Goal: Task Accomplishment & Management: Complete application form

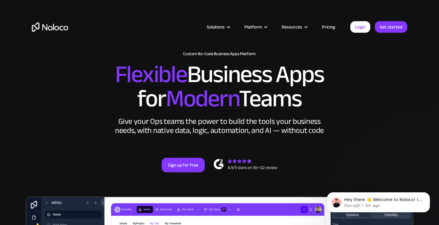
click at [332, 24] on link "Pricing" at bounding box center [328, 27] width 28 height 8
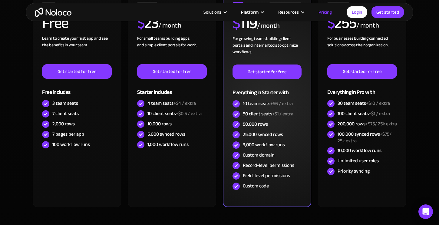
scroll to position [172, 0]
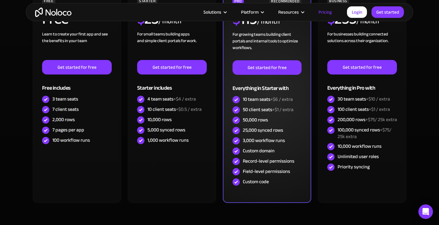
click at [278, 99] on span "+$6 / extra" at bounding box center [281, 99] width 22 height 9
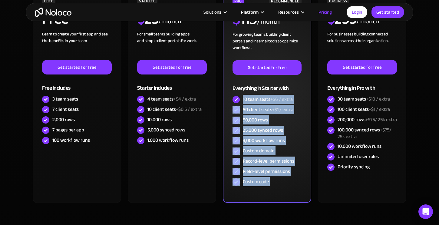
drag, startPoint x: 278, startPoint y: 99, endPoint x: 297, endPoint y: 191, distance: 93.3
click at [297, 191] on div "PRO RECOMMENDED $ 119 / month For growing teams building client portals and int…" at bounding box center [267, 96] width 88 height 213
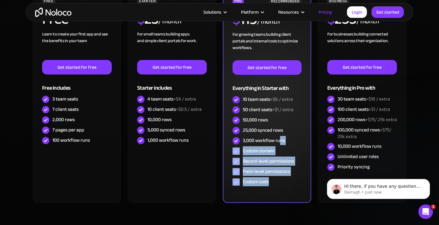
scroll to position [0, 0]
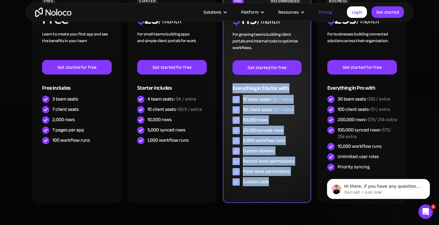
drag, startPoint x: 297, startPoint y: 191, endPoint x: 260, endPoint y: 83, distance: 114.2
click at [260, 83] on div "PRO RECOMMENDED $ 119 / month For growing teams building client portals and int…" at bounding box center [267, 96] width 88 height 213
click at [260, 83] on div "Everything in Starter with" at bounding box center [266, 85] width 69 height 20
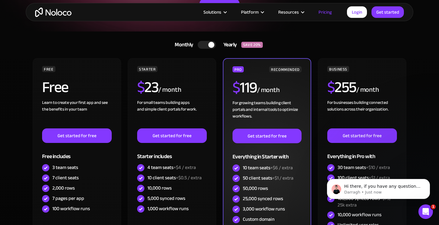
scroll to position [51, 0]
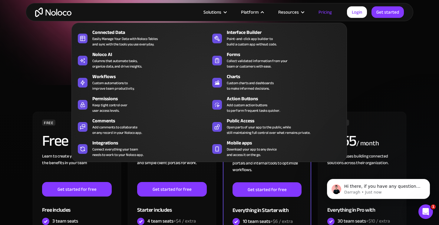
click at [252, 11] on div "Platform" at bounding box center [250, 12] width 18 height 8
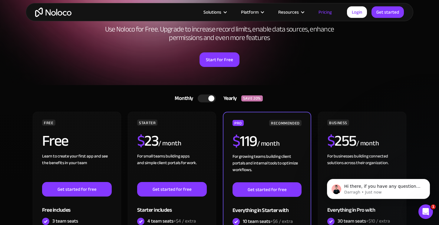
click at [252, 11] on div "Platform" at bounding box center [250, 12] width 18 height 8
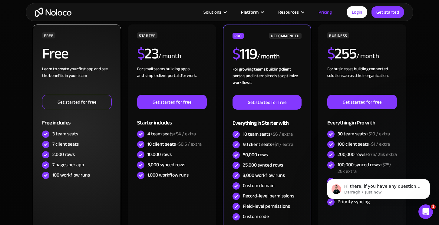
scroll to position [136, 0]
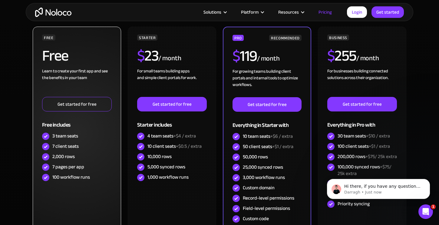
click at [89, 106] on link "Get started for free" at bounding box center [77, 104] width 70 height 15
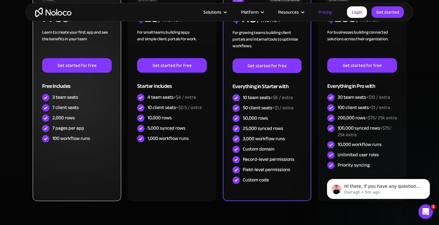
scroll to position [173, 0]
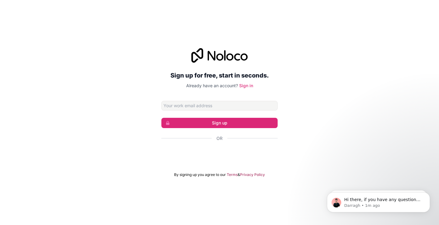
click at [285, 65] on div "Sign up for free, start in seconds. Already have an account? Sign in Sign up Or…" at bounding box center [219, 113] width 439 height 146
click at [209, 104] on input "Email address" at bounding box center [219, 106] width 116 height 10
type input "[EMAIL_ADDRESS][DOMAIN_NAME]"
click at [275, 142] on div "Or" at bounding box center [219, 148] width 116 height 27
click at [226, 156] on div "Iniciar sesión con Google. Se abre en una nueva pestaña." at bounding box center [219, 154] width 116 height 13
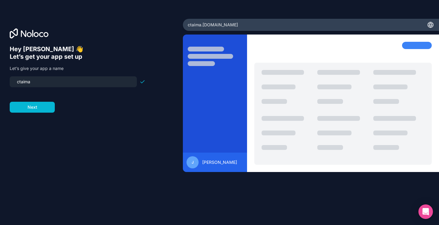
click at [88, 81] on input "ctaima" at bounding box center [73, 81] width 120 height 8
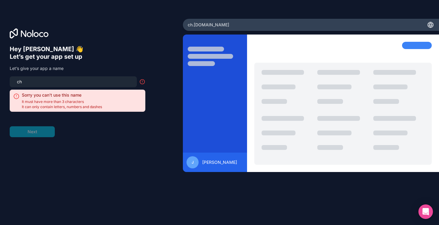
type input "c"
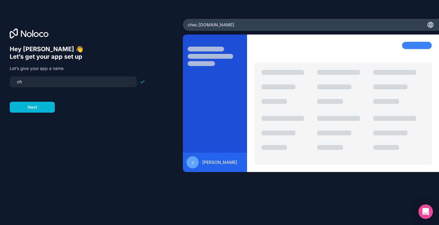
type input "c"
type input "ctaima"
drag, startPoint x: 88, startPoint y: 81, endPoint x: 39, endPoint y: 111, distance: 57.3
click at [39, 111] on button "Next" at bounding box center [32, 107] width 45 height 11
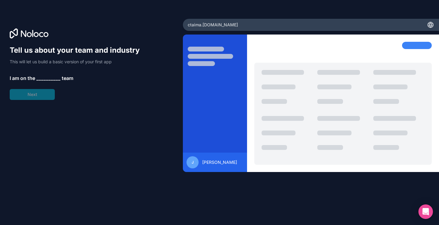
click at [50, 78] on span "__________" at bounding box center [48, 77] width 24 height 7
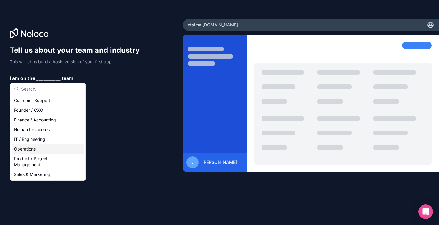
click at [46, 150] on div "Operations" at bounding box center [47, 149] width 73 height 10
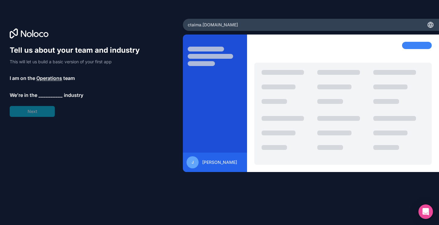
click at [50, 96] on span "__________" at bounding box center [50, 94] width 24 height 7
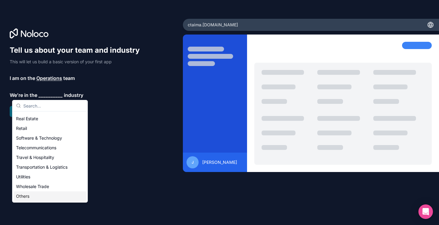
click at [33, 199] on div "Others" at bounding box center [50, 196] width 73 height 10
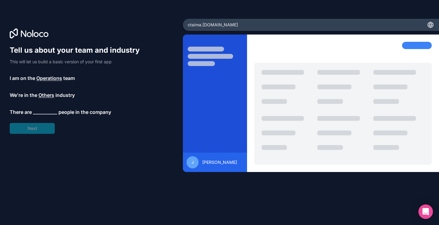
click at [44, 109] on span "__________" at bounding box center [45, 111] width 24 height 7
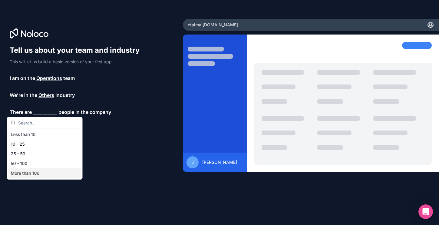
click at [41, 171] on div "More than 100" at bounding box center [44, 173] width 73 height 10
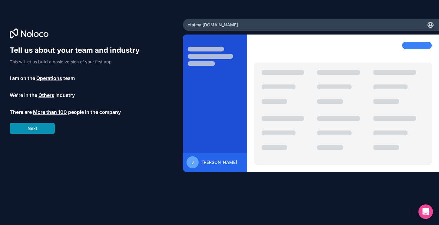
click at [42, 124] on button "Next" at bounding box center [32, 128] width 45 height 11
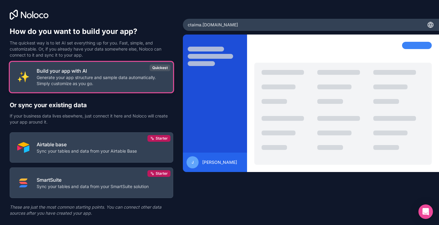
click at [101, 83] on p "Generate your app structure and sample data automatically. Simply customize as …" at bounding box center [101, 80] width 129 height 12
click at [113, 70] on p "Build your app with AI" at bounding box center [101, 70] width 129 height 7
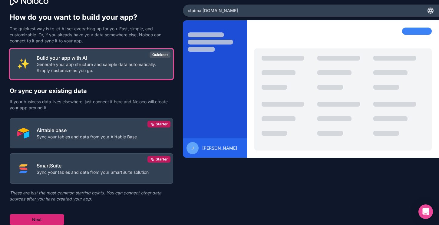
click at [49, 216] on button "Next" at bounding box center [37, 219] width 54 height 11
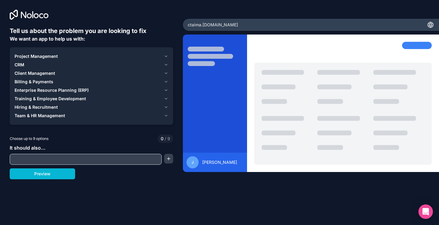
click at [113, 63] on div "CRM" at bounding box center [88, 65] width 147 height 6
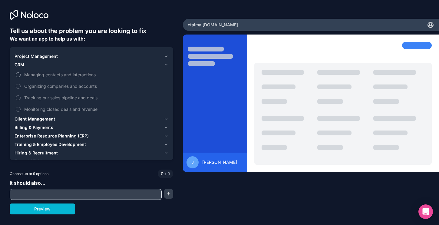
click at [67, 76] on span "Managing contacts and interactions" at bounding box center [95, 74] width 143 height 6
click at [21, 76] on button "Managing contacts and interactions" at bounding box center [18, 74] width 5 height 5
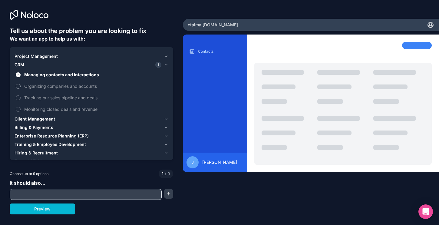
click at [57, 87] on span "Organizing companies and accounts" at bounding box center [95, 86] width 143 height 6
click at [21, 87] on button "Organizing companies and accounts" at bounding box center [18, 86] width 5 height 5
click at [56, 119] on div "Client Management" at bounding box center [88, 119] width 147 height 6
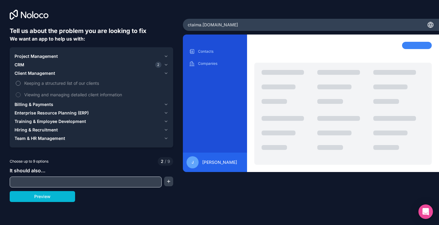
click at [79, 84] on span "Keeping a structured list of our clients" at bounding box center [95, 83] width 143 height 6
click at [21, 84] on button "Keeping a structured list of our clients" at bounding box center [18, 83] width 5 height 5
click at [78, 96] on span "Viewing and managing detailed client information" at bounding box center [95, 94] width 143 height 6
click at [21, 96] on button "Viewing and managing detailed client information" at bounding box center [18, 94] width 5 height 5
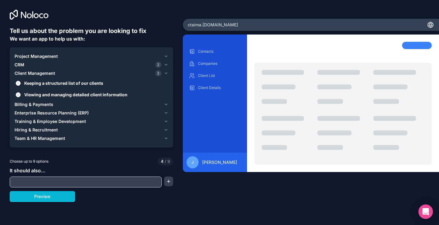
click at [81, 114] on span "Enterprise Resource Planning (ERP)" at bounding box center [52, 113] width 74 height 6
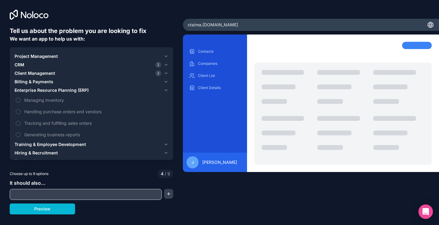
click at [73, 145] on span "Training & Employee Development" at bounding box center [50, 144] width 71 height 6
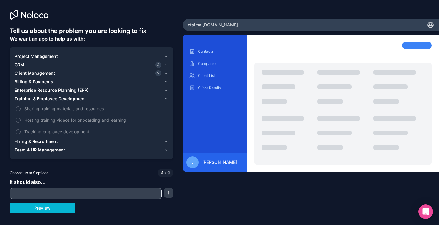
click at [57, 152] on span "Team & HR Management" at bounding box center [40, 150] width 51 height 6
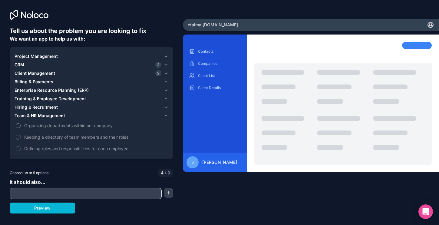
click at [83, 126] on span "Organizing departments within our company" at bounding box center [95, 125] width 143 height 6
click at [21, 126] on button "Organizing departments within our company" at bounding box center [18, 125] width 5 height 5
click at [84, 137] on span "Keeping a directory of team members and their roles" at bounding box center [95, 137] width 143 height 6
click at [21, 137] on button "Keeping a directory of team members and their roles" at bounding box center [18, 137] width 5 height 5
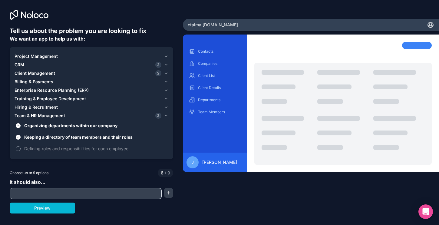
click at [79, 148] on span "Defining roles and responsibilities for each employee" at bounding box center [95, 148] width 143 height 6
click at [21, 148] on button "Defining roles and responsibilities for each employee" at bounding box center [18, 148] width 5 height 5
click at [50, 107] on span "Hiring & Recruitment" at bounding box center [36, 107] width 43 height 6
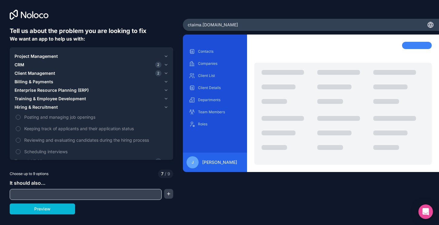
click at [45, 58] on span "Project Management" at bounding box center [36, 56] width 43 height 6
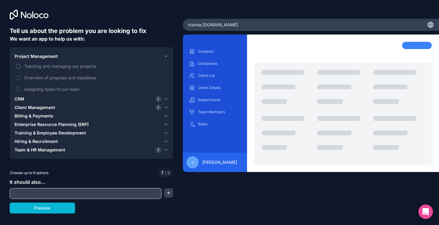
click at [54, 65] on span "Tracking and managing our projects" at bounding box center [95, 66] width 143 height 6
click at [21, 65] on button "Tracking and managing our projects" at bounding box center [18, 66] width 5 height 5
click at [48, 89] on span "Assigning tasks to our team" at bounding box center [95, 89] width 143 height 6
click at [21, 89] on button "Assigning tasks to our team" at bounding box center [18, 89] width 5 height 5
click at [61, 78] on span "Overview of progress and deadlines" at bounding box center [95, 77] width 143 height 6
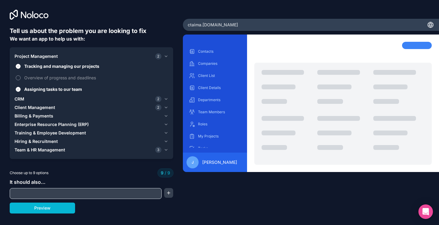
click at [41, 79] on span "Overview of progress and deadlines" at bounding box center [95, 77] width 143 height 6
click at [30, 78] on span "Overview of progress and deadlines" at bounding box center [95, 77] width 143 height 6
click at [44, 77] on span "Overview of progress and deadlines" at bounding box center [95, 77] width 143 height 6
click at [37, 88] on span "Assigning tasks to our team" at bounding box center [95, 89] width 143 height 6
click at [21, 88] on button "Assigning tasks to our team" at bounding box center [18, 89] width 5 height 5
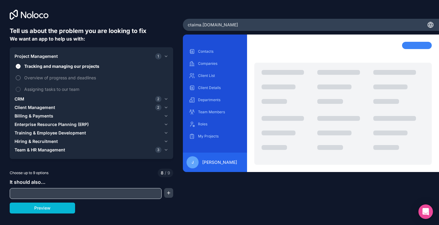
click at [43, 77] on span "Overview of progress and deadlines" at bounding box center [95, 77] width 143 height 6
click at [21, 77] on button "Overview of progress and deadlines" at bounding box center [18, 77] width 5 height 5
click at [40, 87] on span "Assigning tasks to our team" at bounding box center [95, 89] width 143 height 6
click at [56, 80] on span "Overview of progress and deadlines" at bounding box center [95, 77] width 143 height 6
click at [21, 80] on button "Overview of progress and deadlines" at bounding box center [18, 77] width 5 height 5
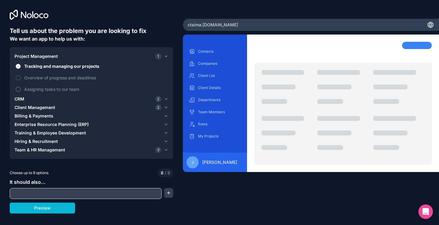
click at [51, 90] on span "Assigning tasks to our team" at bounding box center [95, 89] width 143 height 6
click at [21, 90] on button "Assigning tasks to our team" at bounding box center [18, 89] width 5 height 5
click at [123, 194] on input "text" at bounding box center [85, 193] width 149 height 8
click at [166, 193] on button "button" at bounding box center [168, 193] width 9 height 10
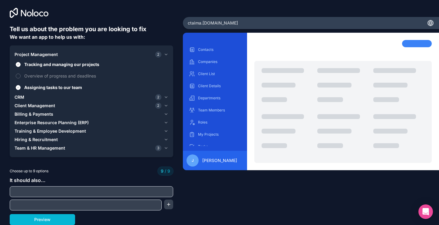
scroll to position [2, 0]
click at [60, 220] on button "Preview" at bounding box center [42, 219] width 65 height 11
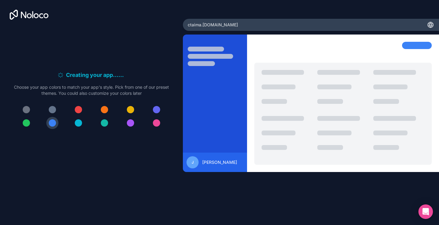
scroll to position [0, 0]
click at [129, 124] on div at bounding box center [130, 122] width 7 height 7
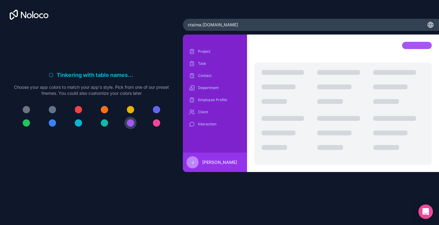
click at [156, 121] on div at bounding box center [156, 122] width 7 height 7
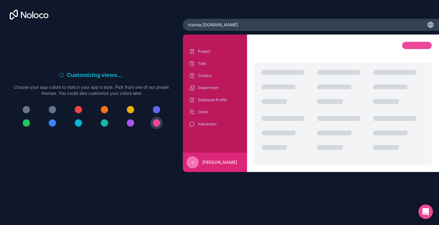
click at [100, 76] on h6 "Customizing views . . ." at bounding box center [95, 75] width 57 height 8
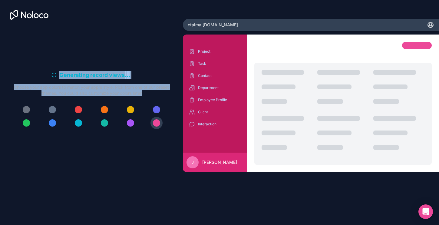
drag, startPoint x: 100, startPoint y: 76, endPoint x: 104, endPoint y: 90, distance: 14.5
click at [104, 90] on div "Generating record views . . . Meanwhile, let's personalize it! Choose your app …" at bounding box center [91, 83] width 155 height 25
click at [104, 90] on p "Choose your app colors to match your app's style. Pick from one of our preset t…" at bounding box center [91, 90] width 155 height 12
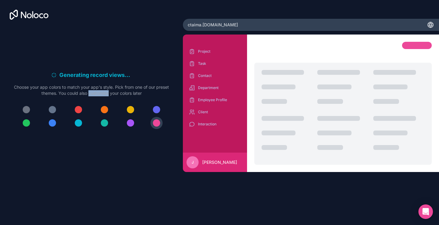
click at [104, 90] on p "Choose your app colors to match your app's style. Pick from one of our preset t…" at bounding box center [91, 90] width 155 height 12
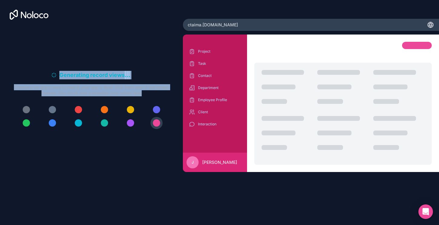
drag, startPoint x: 104, startPoint y: 90, endPoint x: 93, endPoint y: 63, distance: 28.8
click at [93, 63] on div "Generating record views . . . Meanwhile, let's personalize it! Choose your app …" at bounding box center [91, 102] width 163 height 151
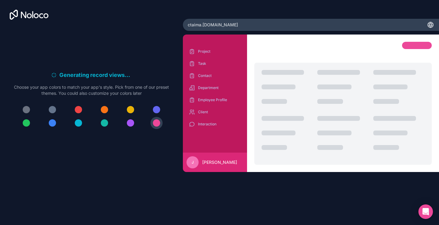
click at [93, 64] on div "Generating record views . . . Meanwhile, let's personalize it! Choose your app …" at bounding box center [91, 102] width 163 height 151
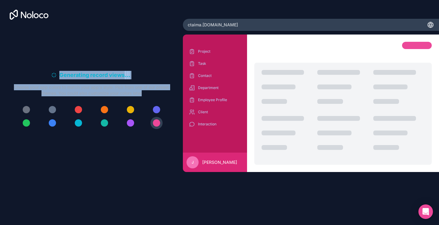
drag, startPoint x: 93, startPoint y: 64, endPoint x: 133, endPoint y: 159, distance: 103.1
click at [133, 159] on div "Generating record views . . . Meanwhile, let's personalize it! Choose your app …" at bounding box center [91, 102] width 163 height 151
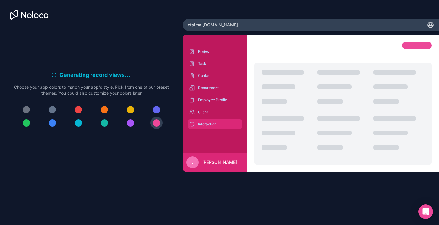
click at [201, 124] on p "Interaction" at bounding box center [219, 124] width 43 height 5
click at [215, 160] on span "[PERSON_NAME]" at bounding box center [219, 162] width 35 height 6
